Goal: Task Accomplishment & Management: Use online tool/utility

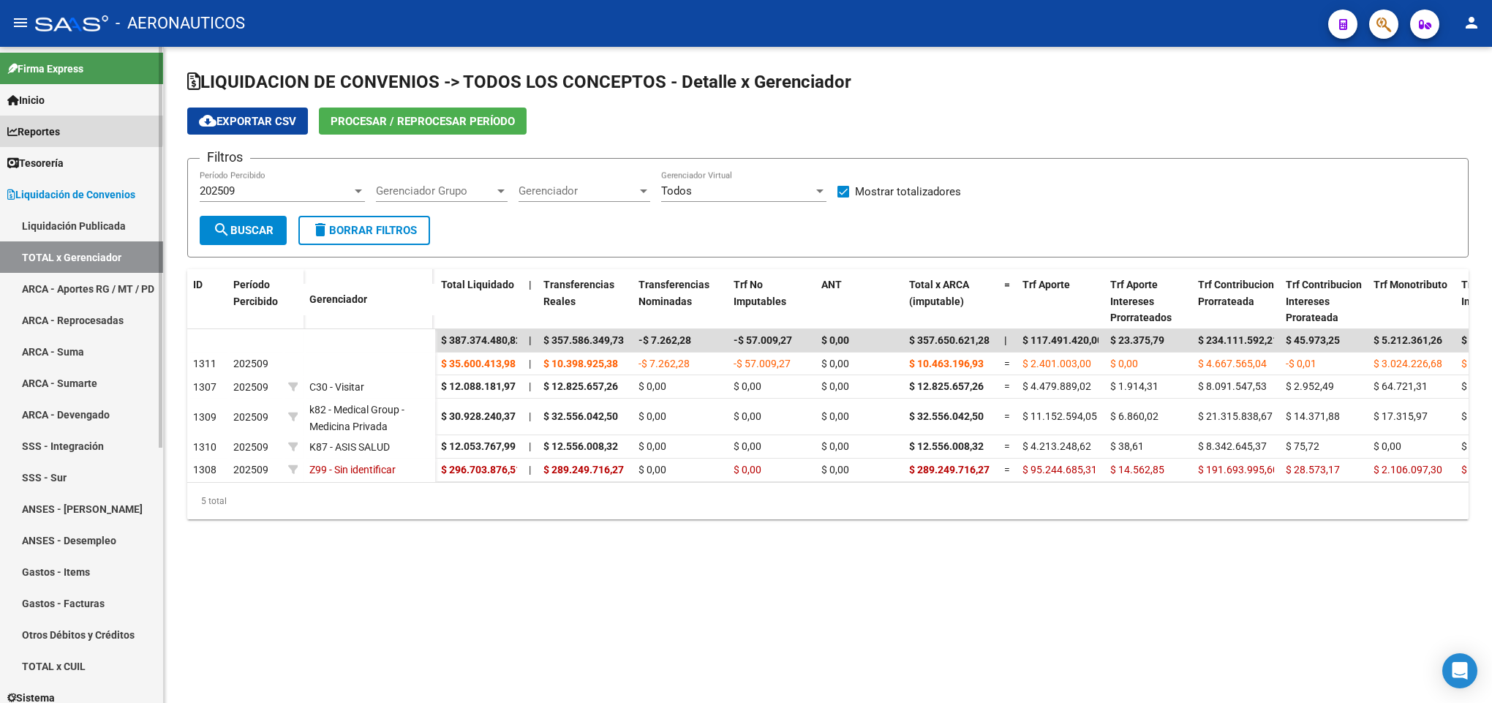
click at [81, 127] on link "Reportes" at bounding box center [81, 131] width 163 height 31
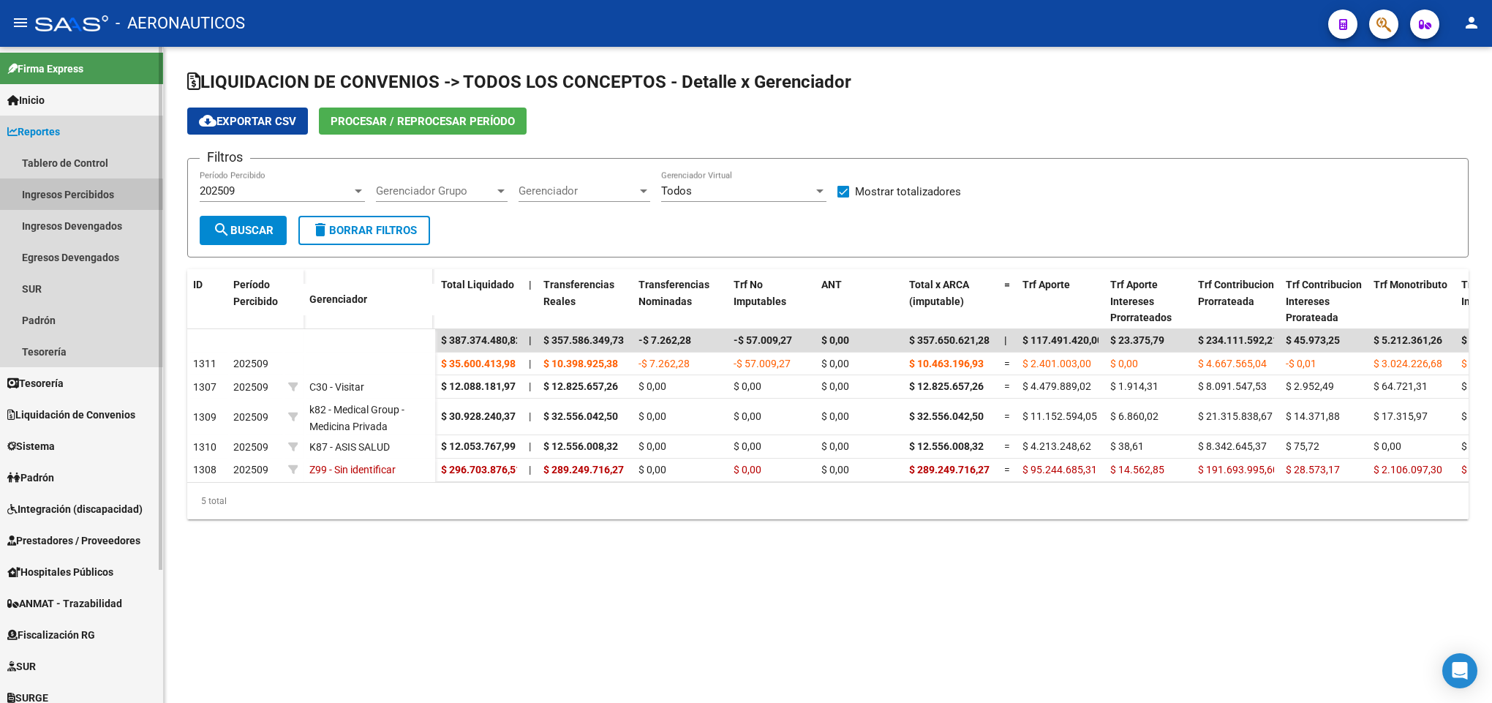
click at [78, 198] on link "Ingresos Percibidos" at bounding box center [81, 193] width 163 height 31
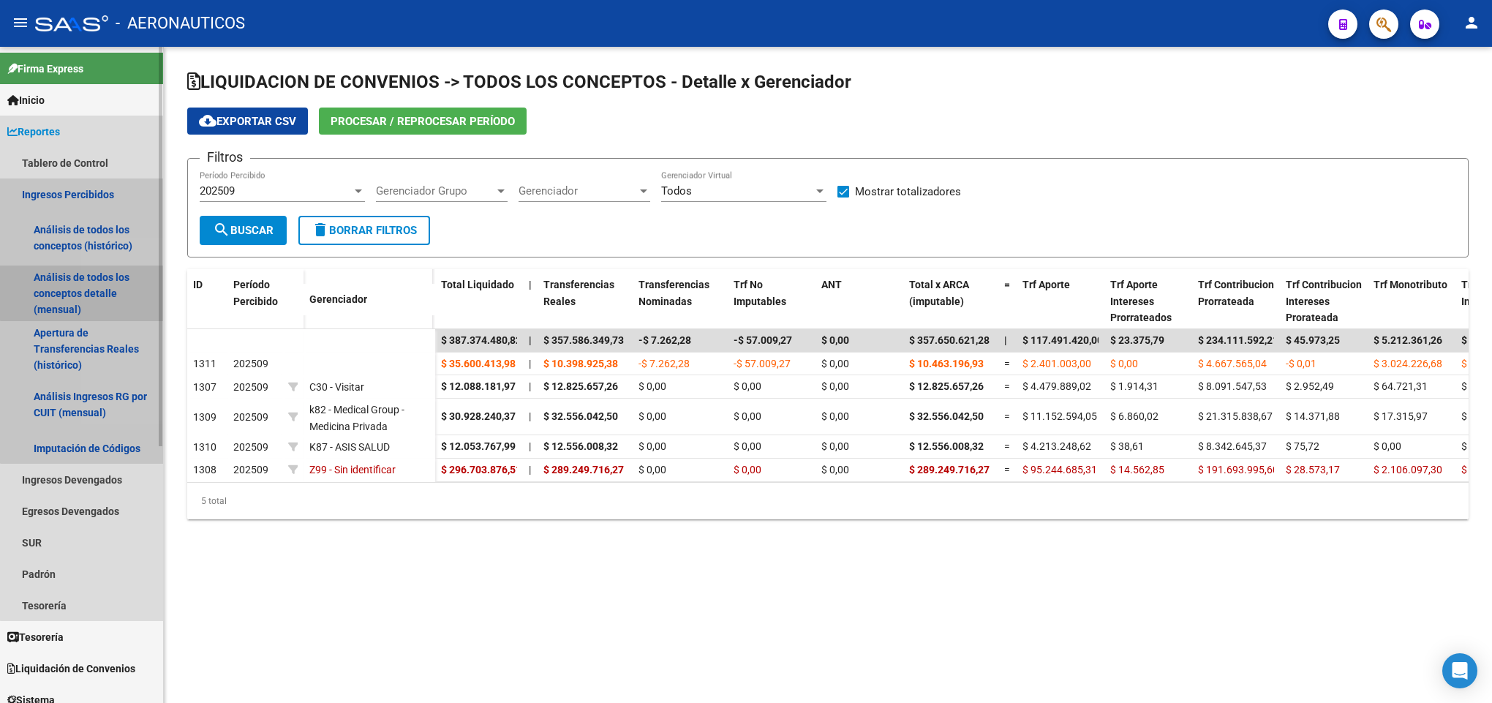
click at [117, 274] on link "Análisis de todos los conceptos detalle (mensual)" at bounding box center [81, 294] width 163 height 56
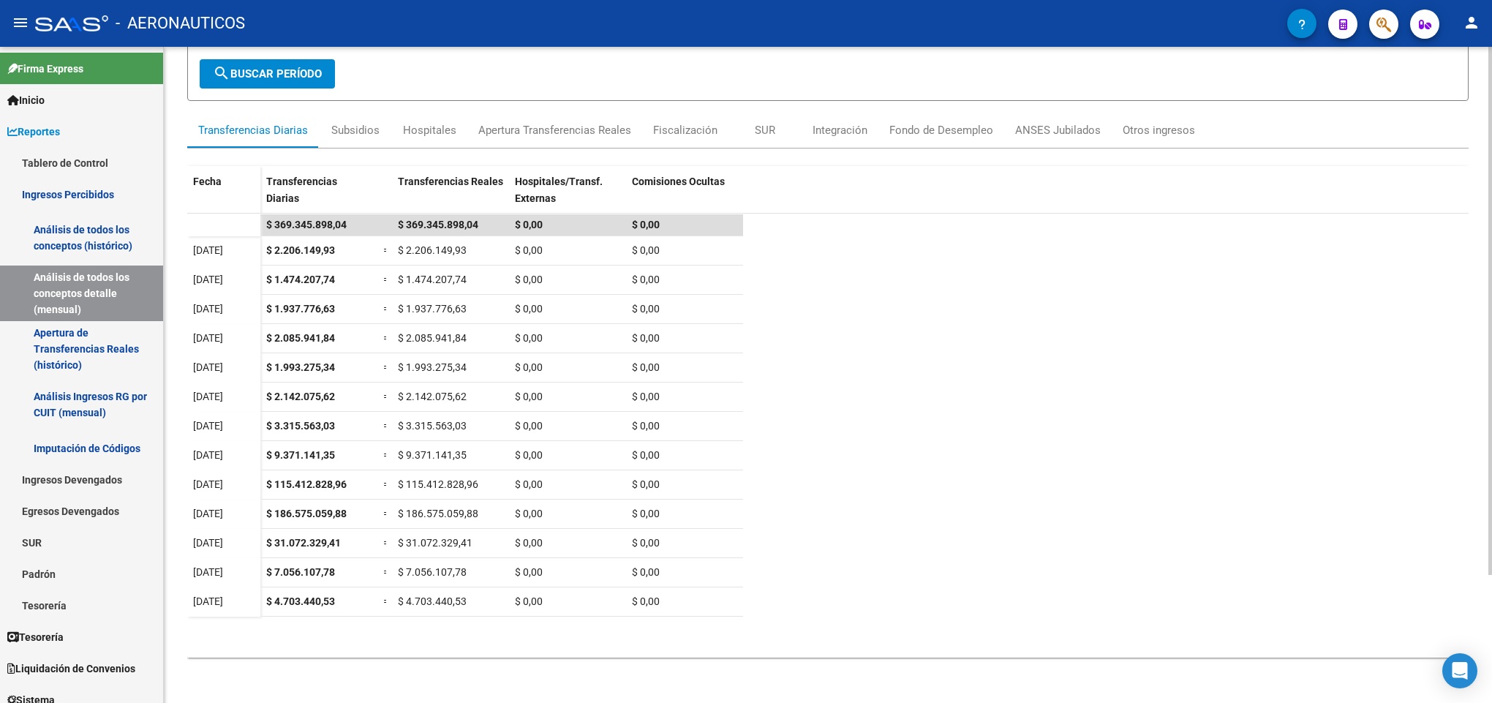
scroll to position [158, 0]
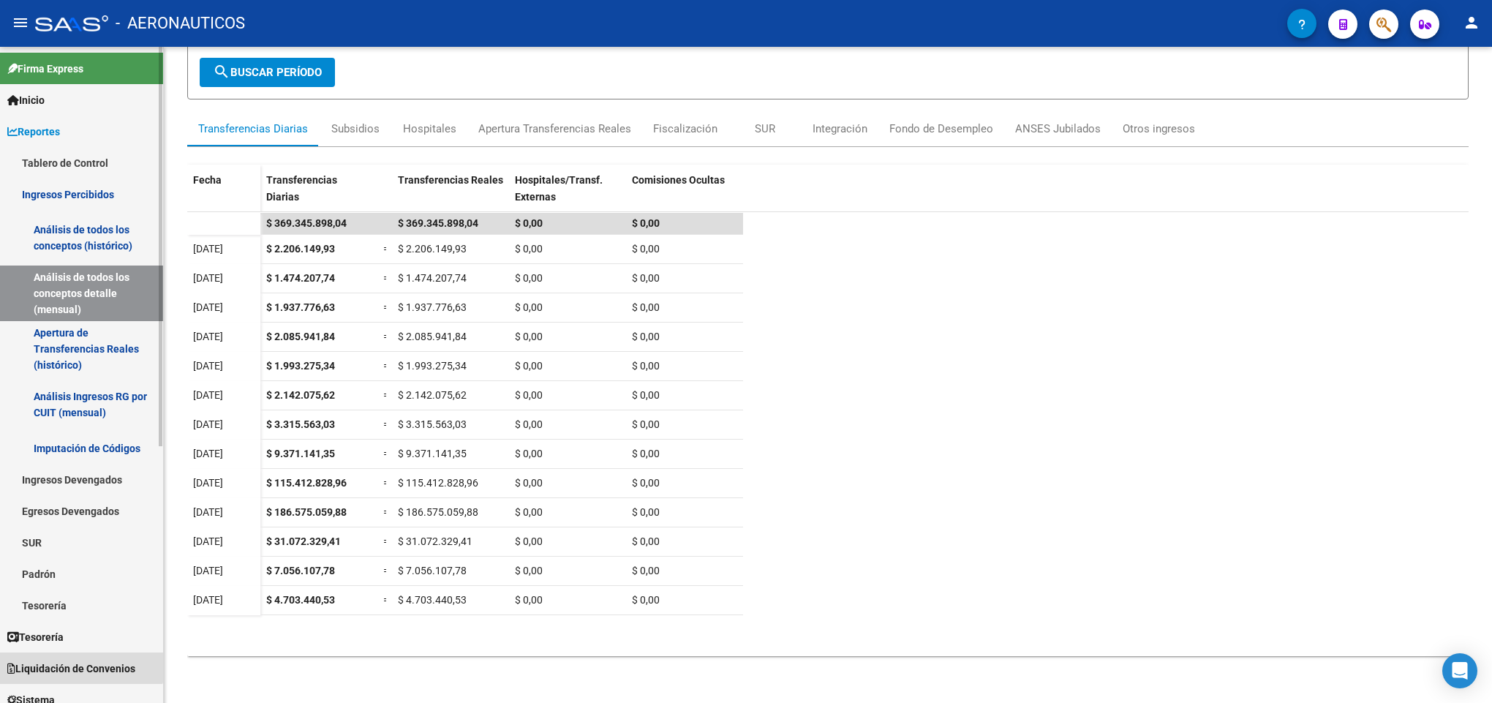
click at [77, 654] on link "Liquidación de Convenios" at bounding box center [81, 667] width 163 height 31
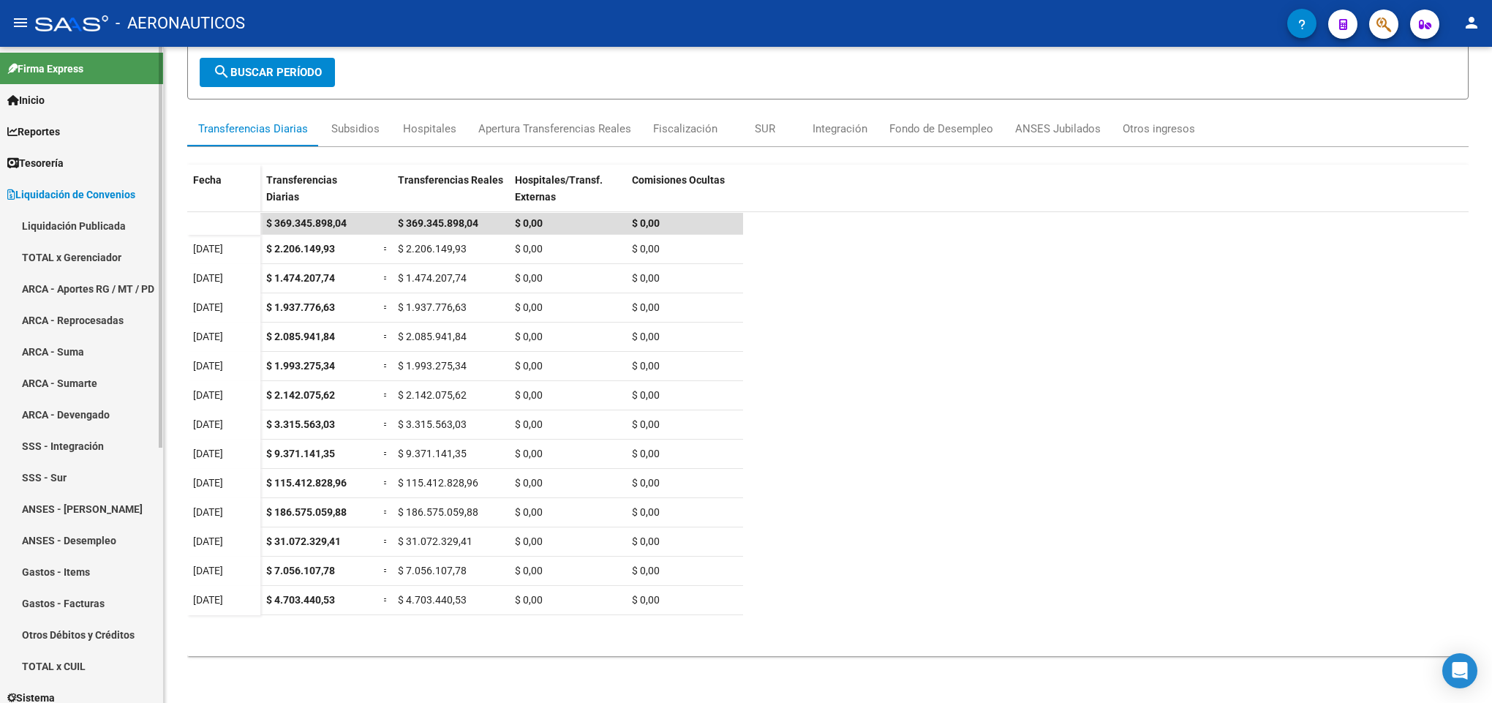
click at [99, 244] on link "TOTAL x Gerenciador" at bounding box center [81, 256] width 163 height 31
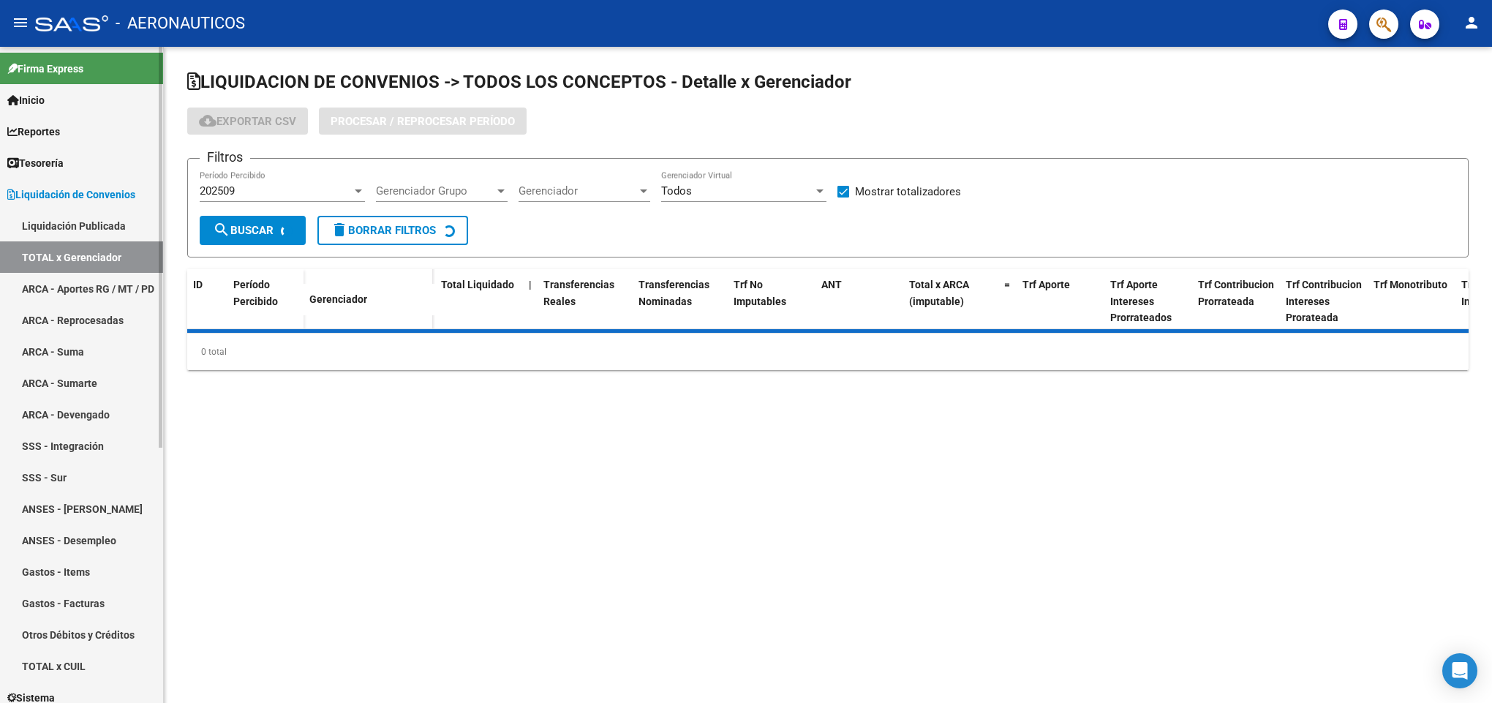
checkbox input "true"
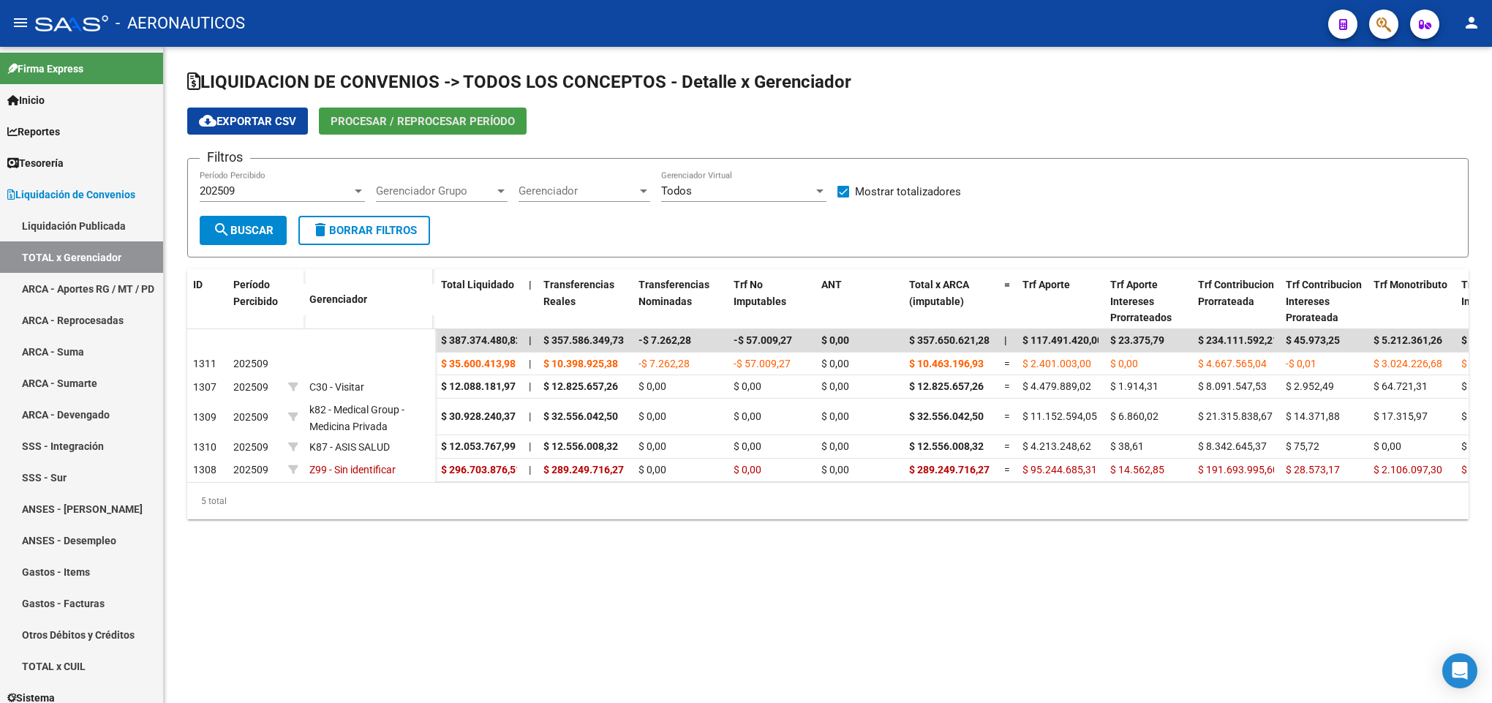
click at [386, 124] on span "Procesar / Reprocesar período" at bounding box center [423, 121] width 184 height 13
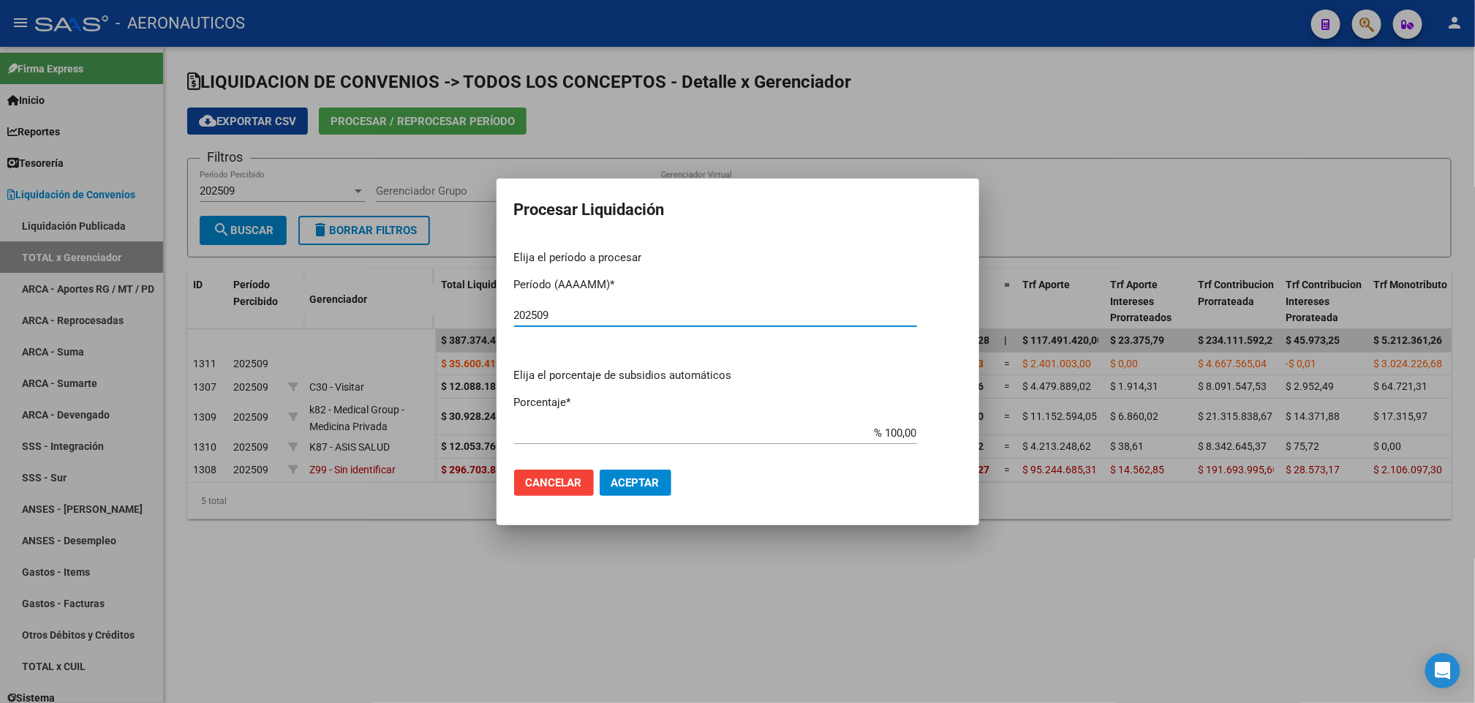
type input "202509"
click at [650, 481] on span "Aceptar" at bounding box center [636, 482] width 48 height 13
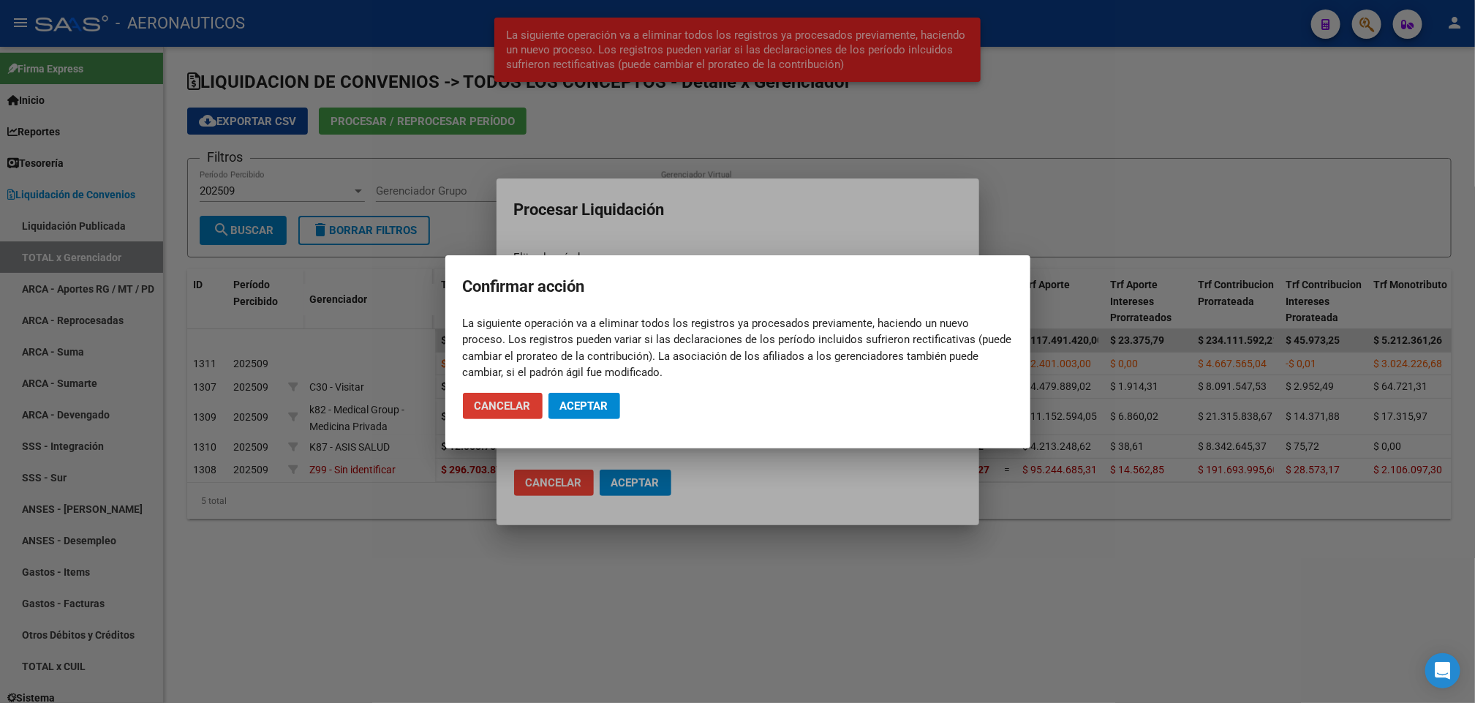
click at [606, 402] on span "Aceptar" at bounding box center [584, 405] width 48 height 13
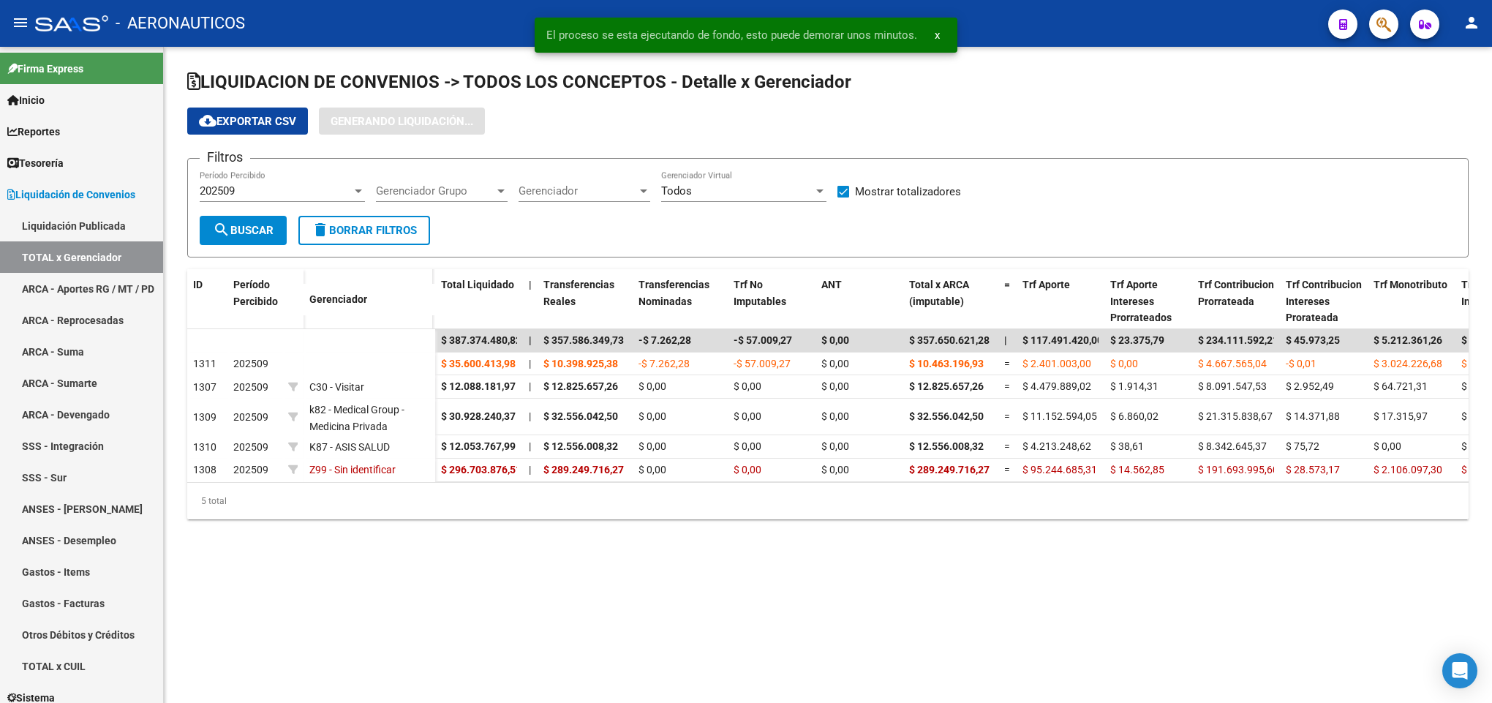
click at [703, 610] on mat-sidenav-content "LIQUIDACION DE CONVENIOS -> TODOS LOS CONCEPTOS - Detalle x Gerenciador cloud_d…" at bounding box center [828, 375] width 1328 height 656
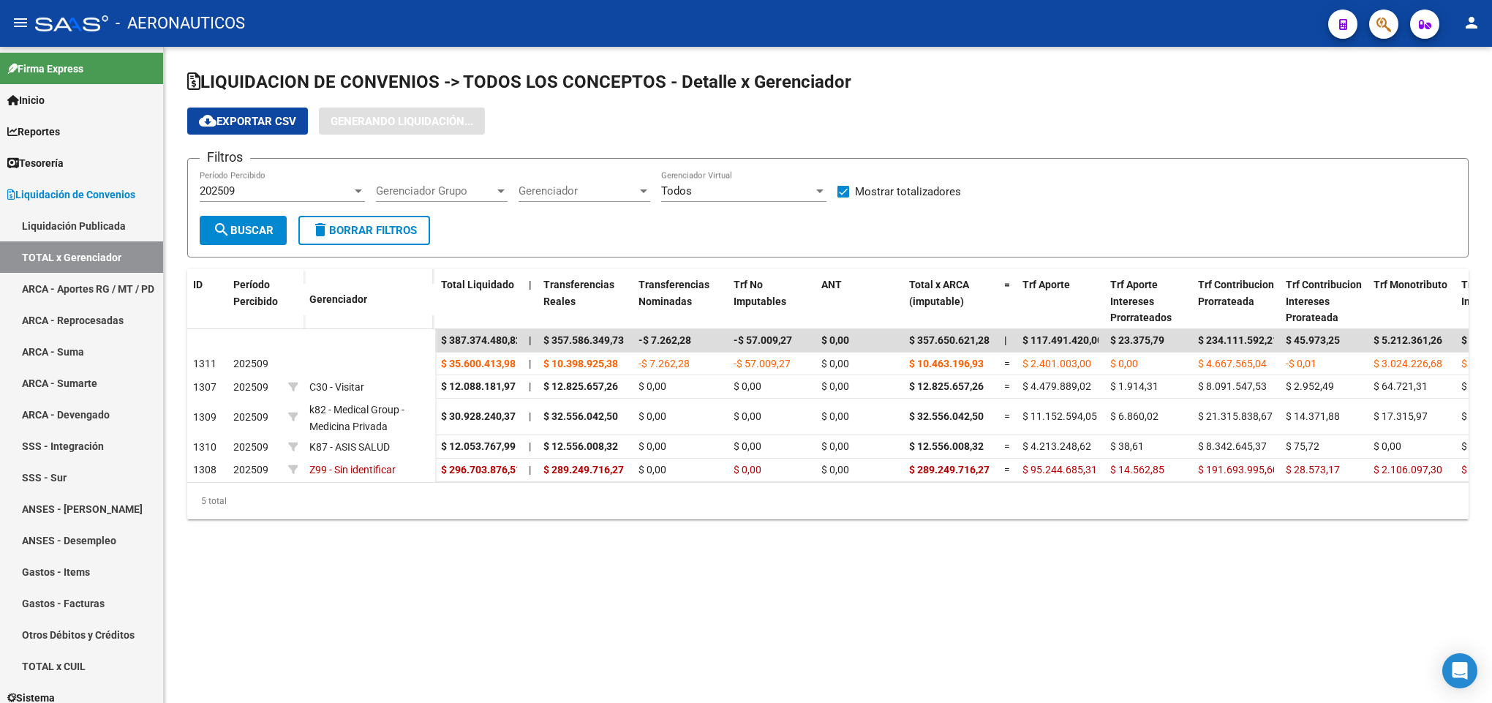
click at [1141, 666] on mat-sidenav-content "LIQUIDACION DE CONVENIOS -> TODOS LOS CONCEPTOS - Detalle x Gerenciador cloud_d…" at bounding box center [828, 375] width 1328 height 656
click at [928, 671] on mat-sidenav-content "LIQUIDACION DE CONVENIOS -> TODOS LOS CONCEPTOS - Detalle x Gerenciador cloud_d…" at bounding box center [828, 375] width 1328 height 656
click at [670, 566] on div "LIQUIDACION DE CONVENIOS -> TODOS LOS CONCEPTOS - Detalle x Gerenciador cloud_d…" at bounding box center [828, 306] width 1328 height 519
click at [382, 556] on div "LIQUIDACION DE CONVENIOS -> TODOS LOS CONCEPTOS - Detalle x Gerenciador cloud_d…" at bounding box center [828, 306] width 1328 height 519
